Goal: Task Accomplishment & Management: Manage account settings

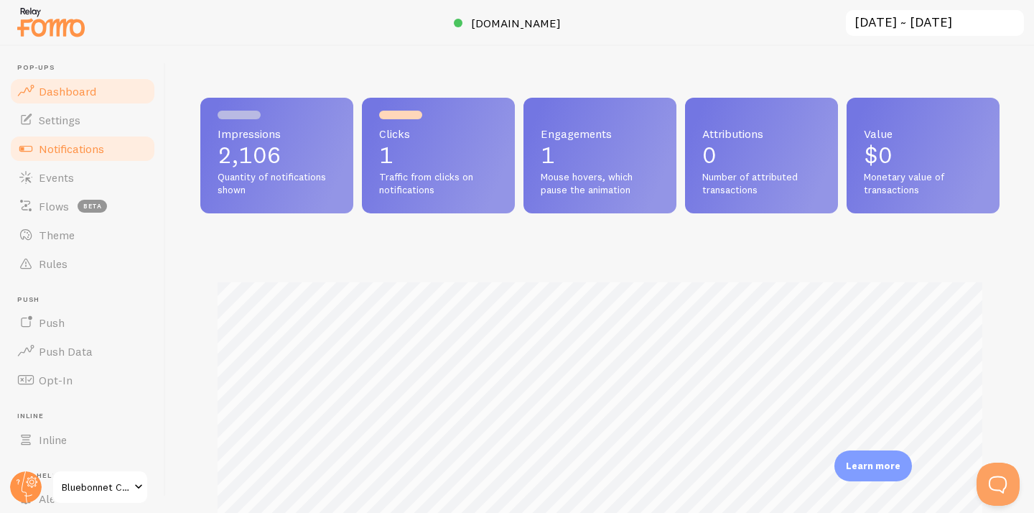
click at [101, 152] on span "Notifications" at bounding box center [71, 148] width 65 height 14
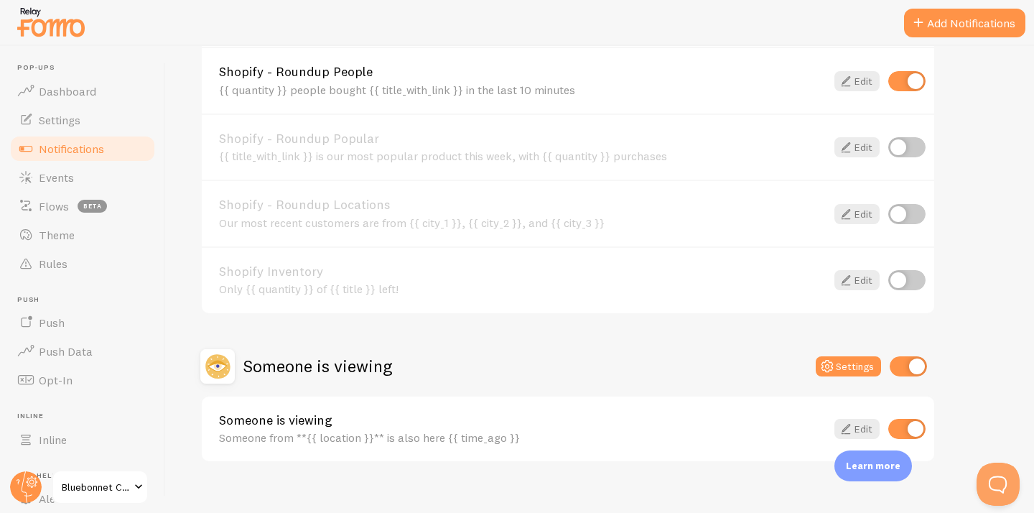
scroll to position [644, 0]
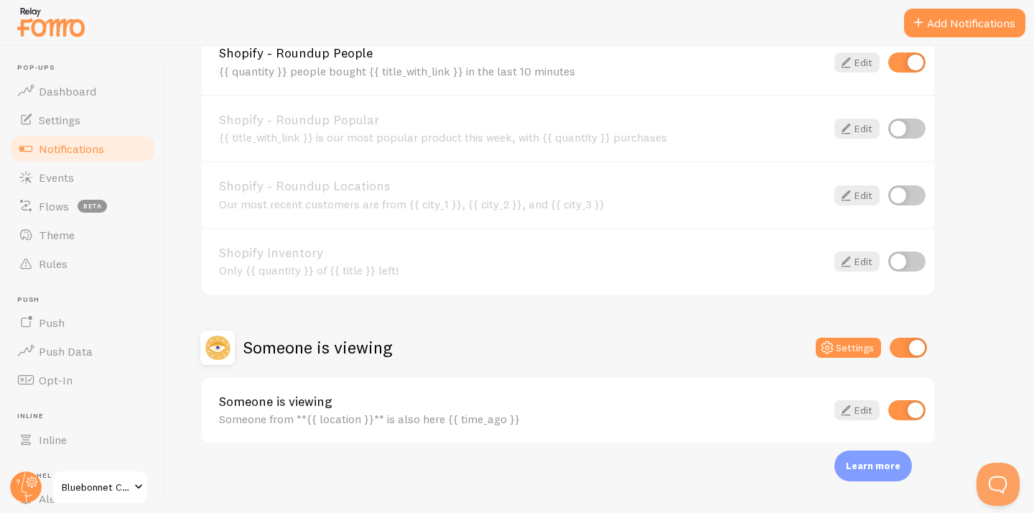
click at [917, 336] on div "Someone is viewing Settings" at bounding box center [567, 347] width 735 height 34
click at [912, 347] on input "checkbox" at bounding box center [907, 347] width 37 height 20
checkbox input "false"
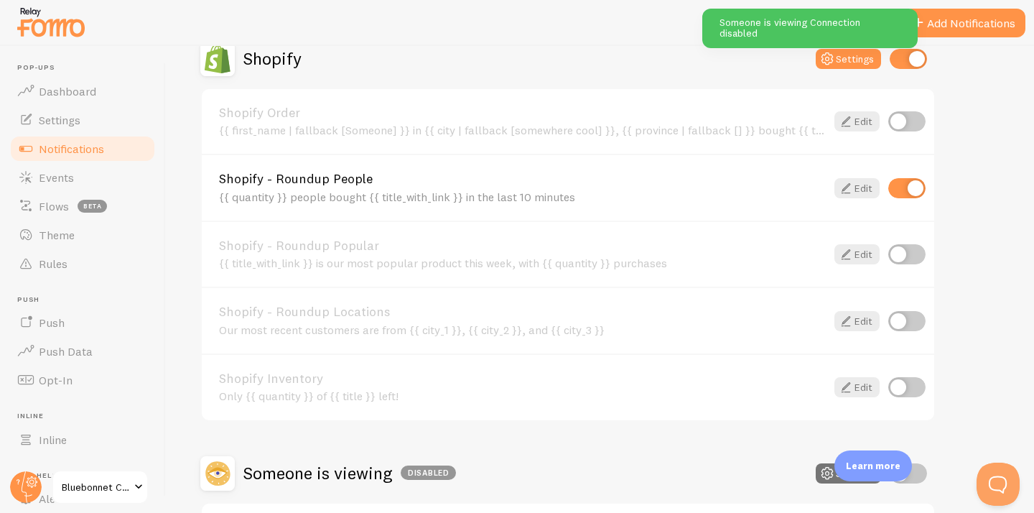
scroll to position [503, 0]
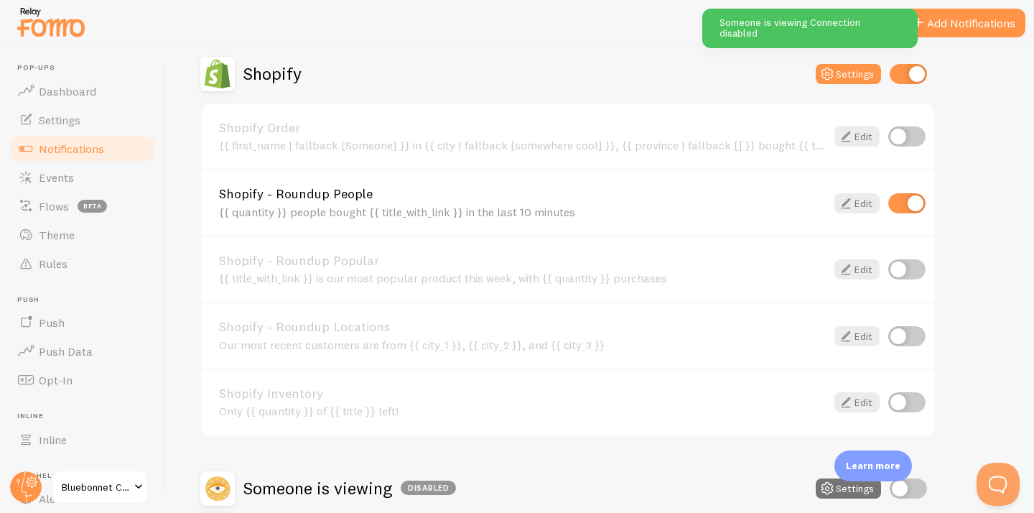
click at [852, 216] on div "Shopify - Roundup People {{ quantity }} people bought {{ title_with_link }} in …" at bounding box center [568, 202] width 732 height 67
click at [857, 211] on link "Edit" at bounding box center [856, 203] width 45 height 20
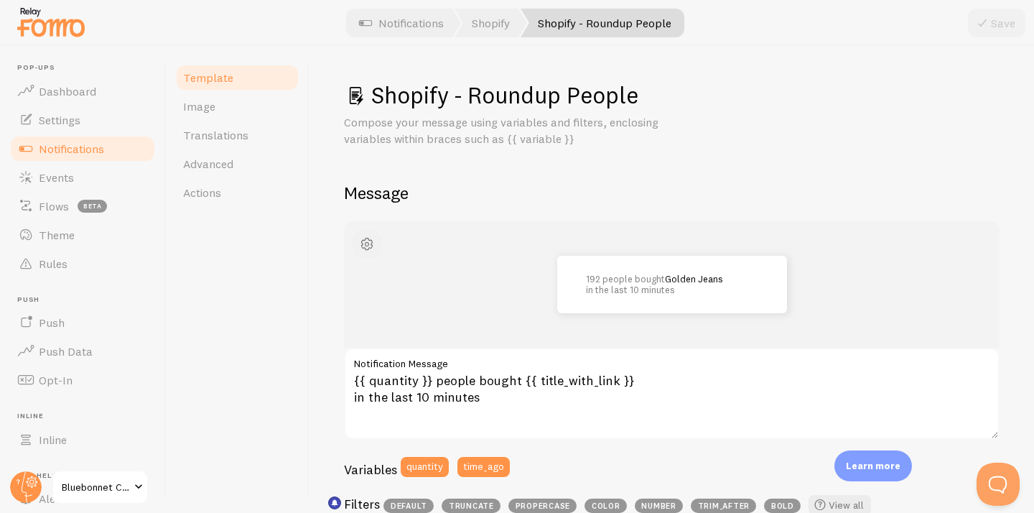
click at [359, 235] on span "button" at bounding box center [366, 243] width 17 height 17
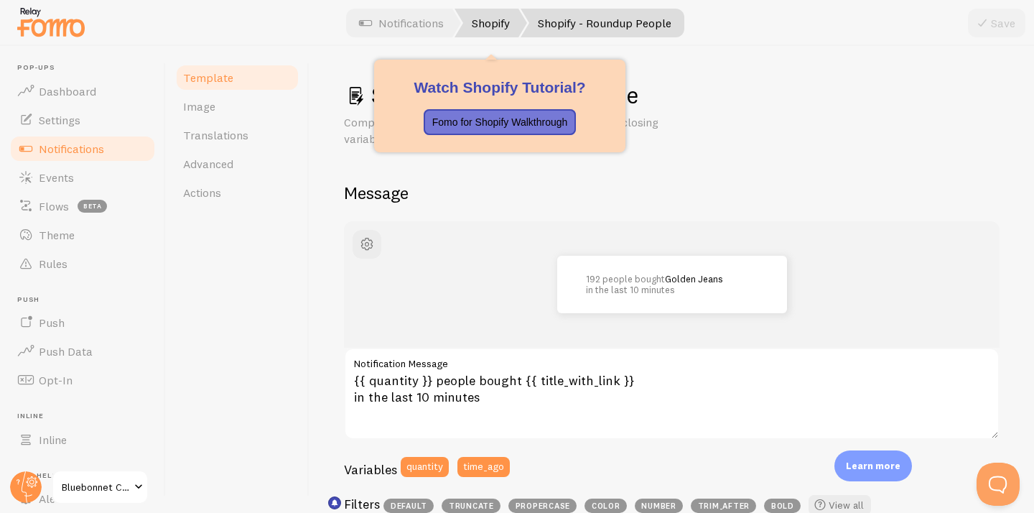
click at [482, 26] on link "Shopify" at bounding box center [490, 23] width 73 height 29
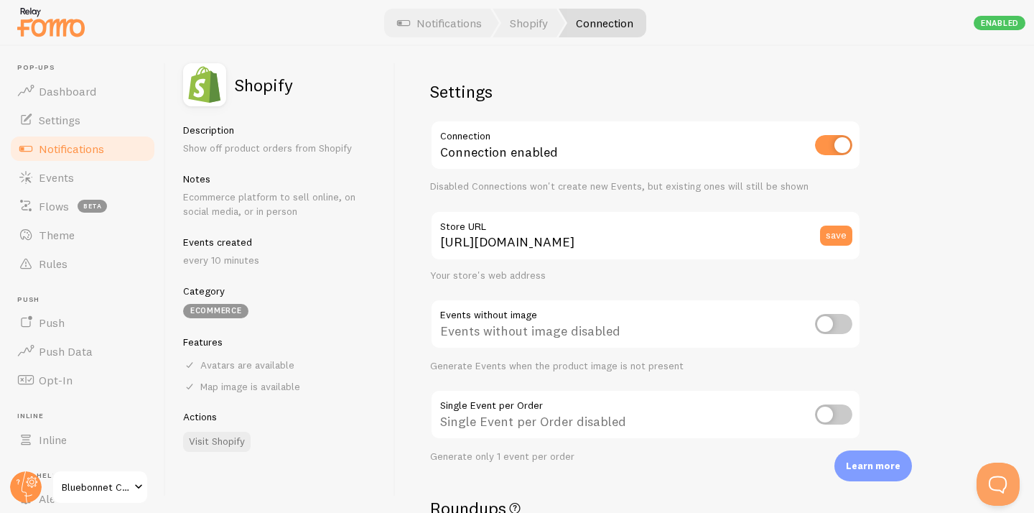
scroll to position [70, 0]
